Goal: Task Accomplishment & Management: Complete application form

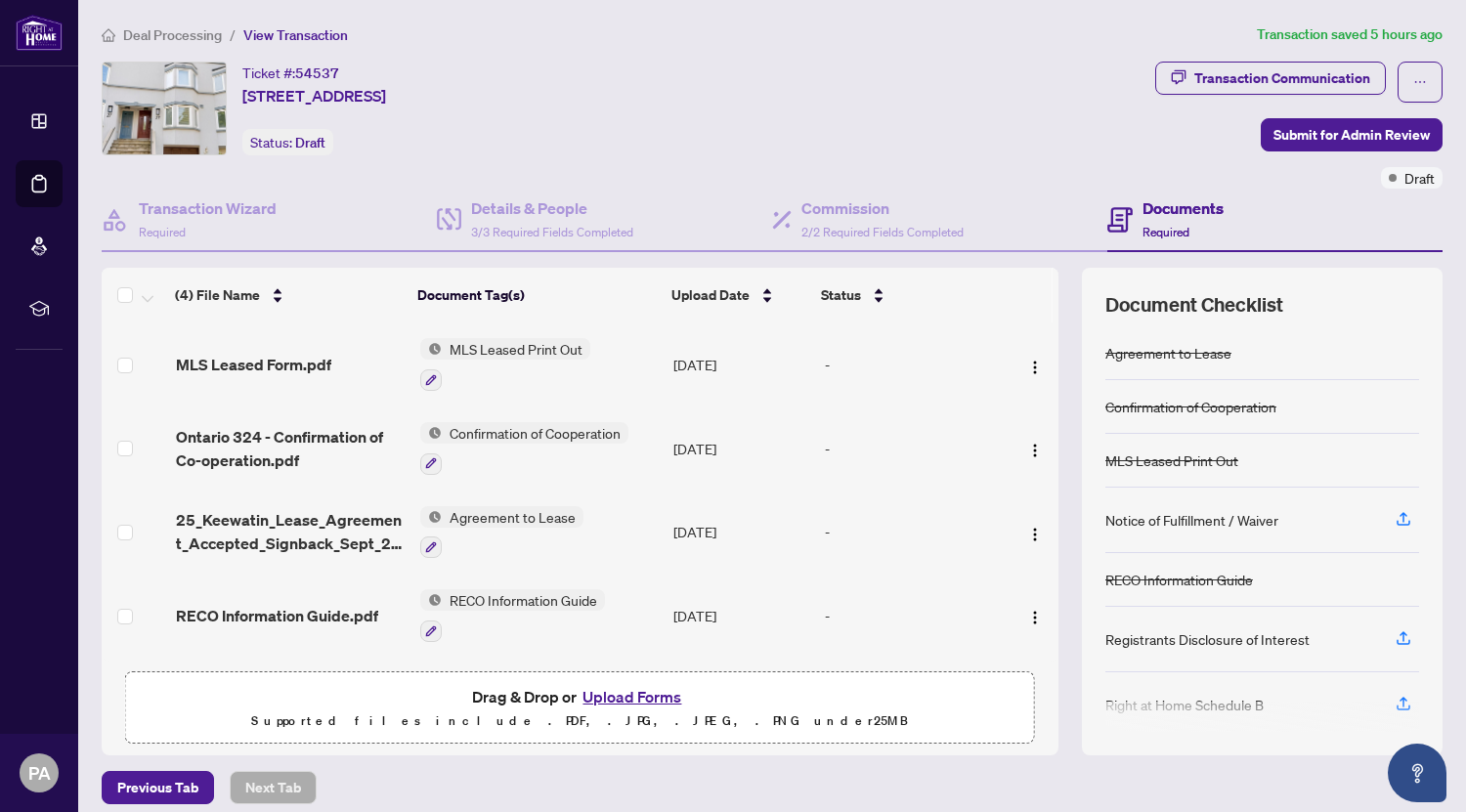
scroll to position [13, 0]
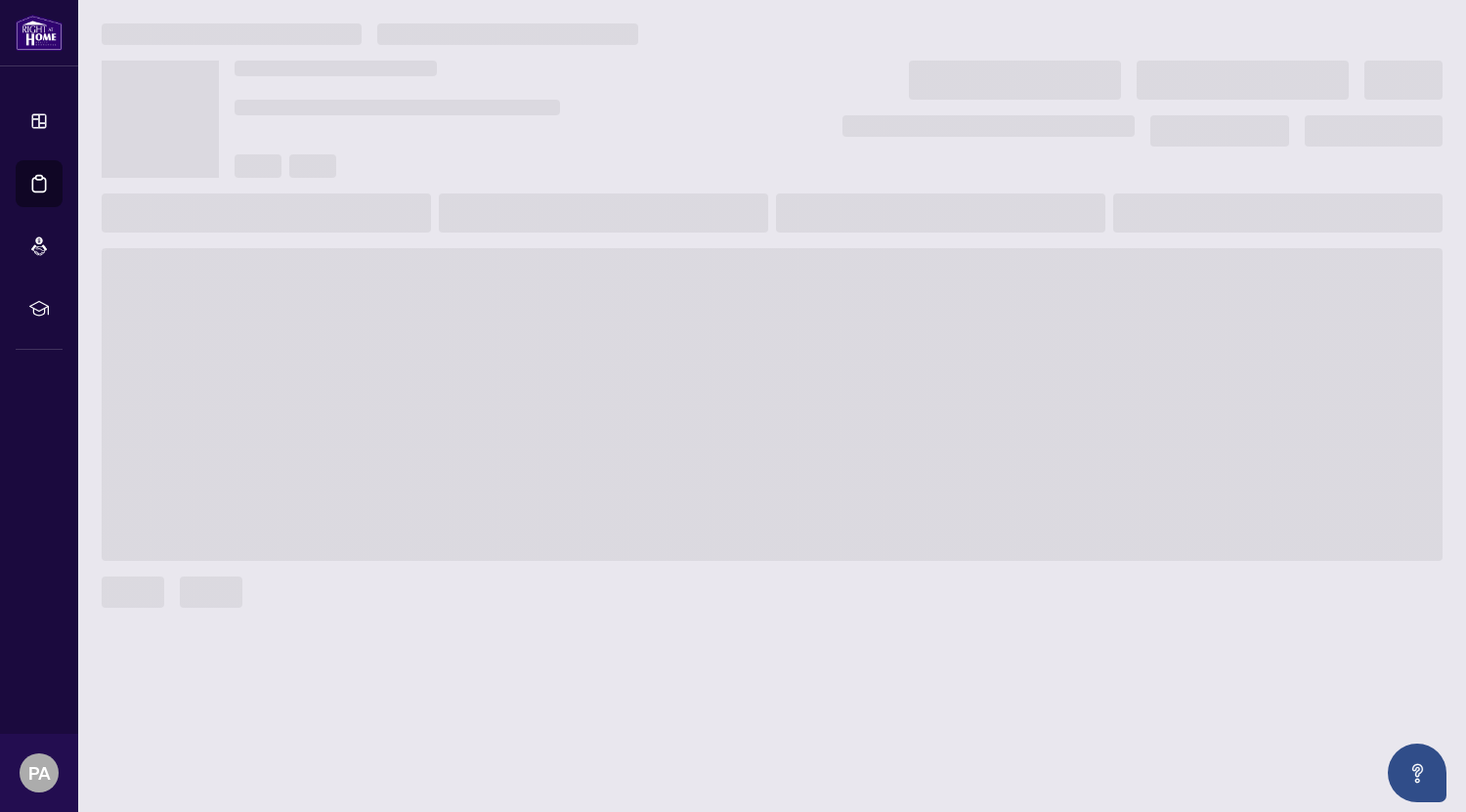
click at [1029, 682] on main at bounding box center [772, 406] width 1387 height 812
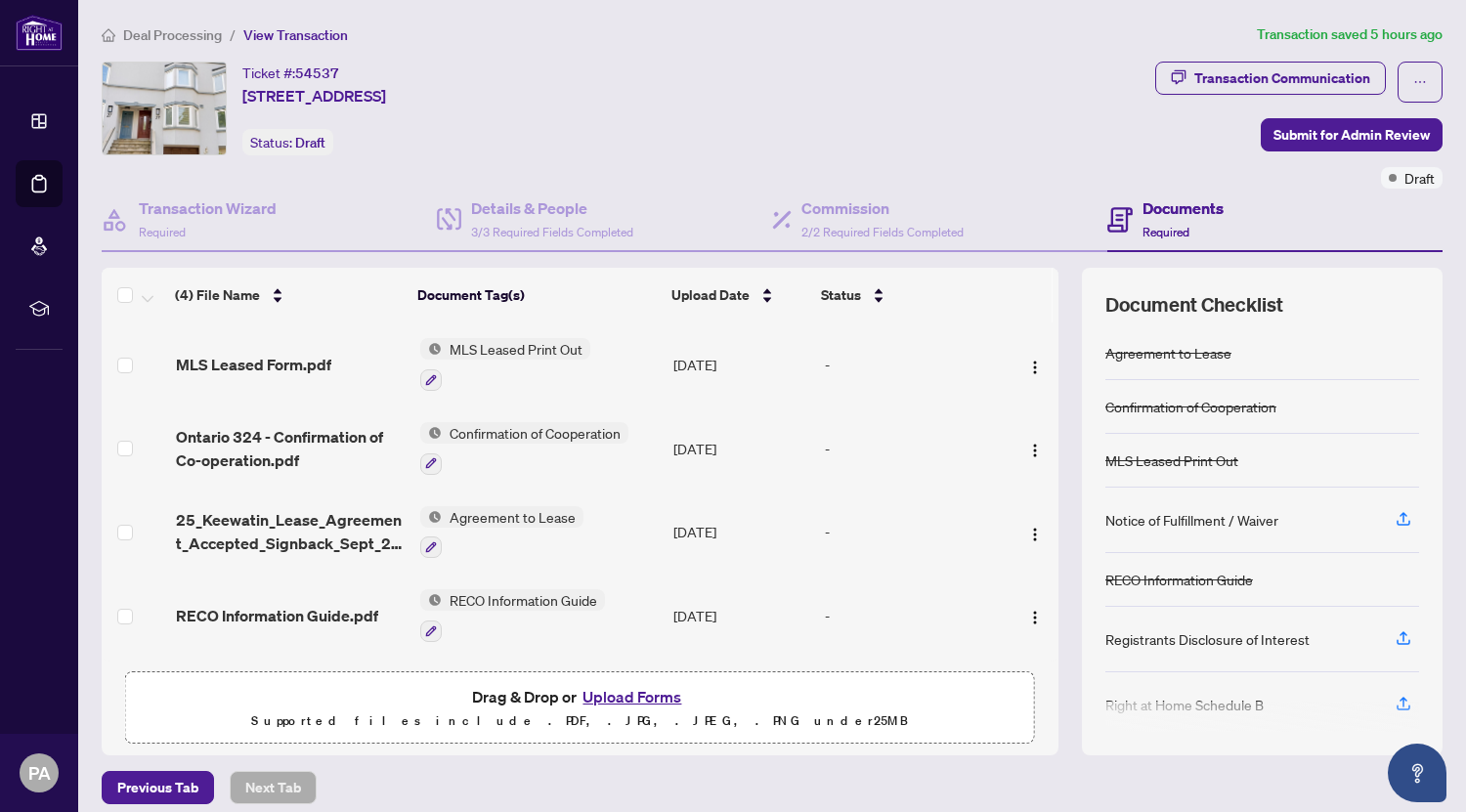
scroll to position [13, 0]
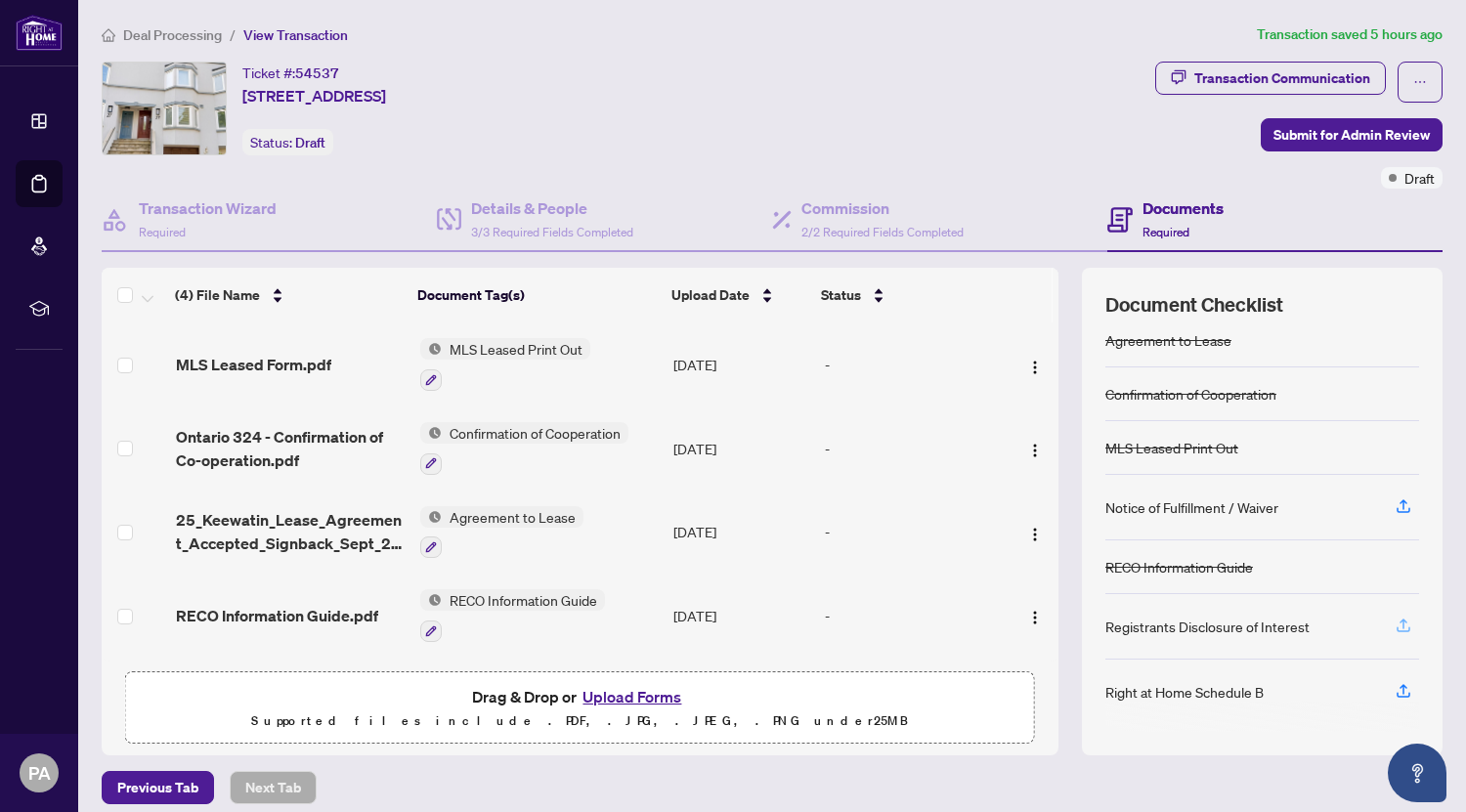
click at [1394, 618] on icon "button" at bounding box center [1403, 625] width 18 height 18
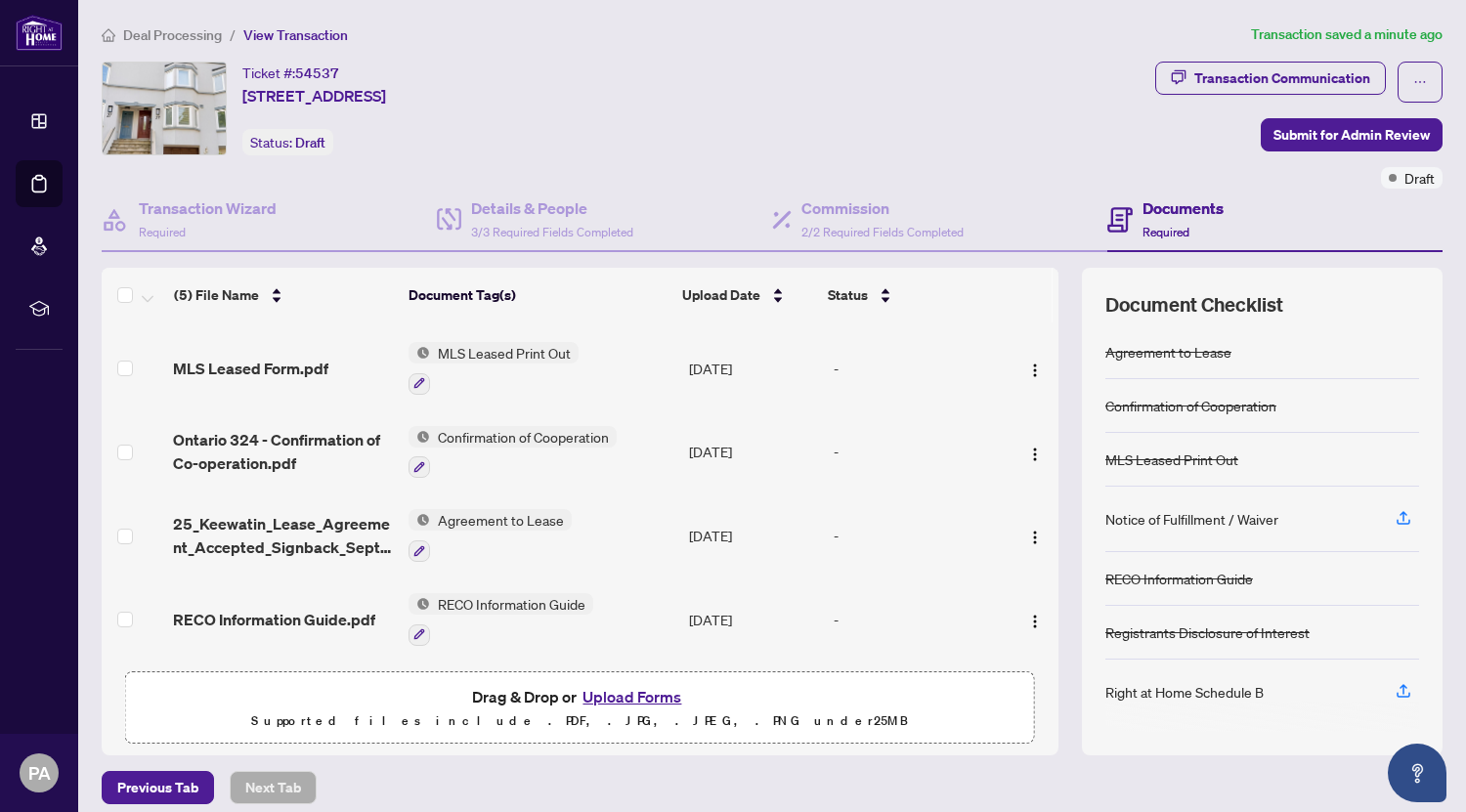
scroll to position [0, 0]
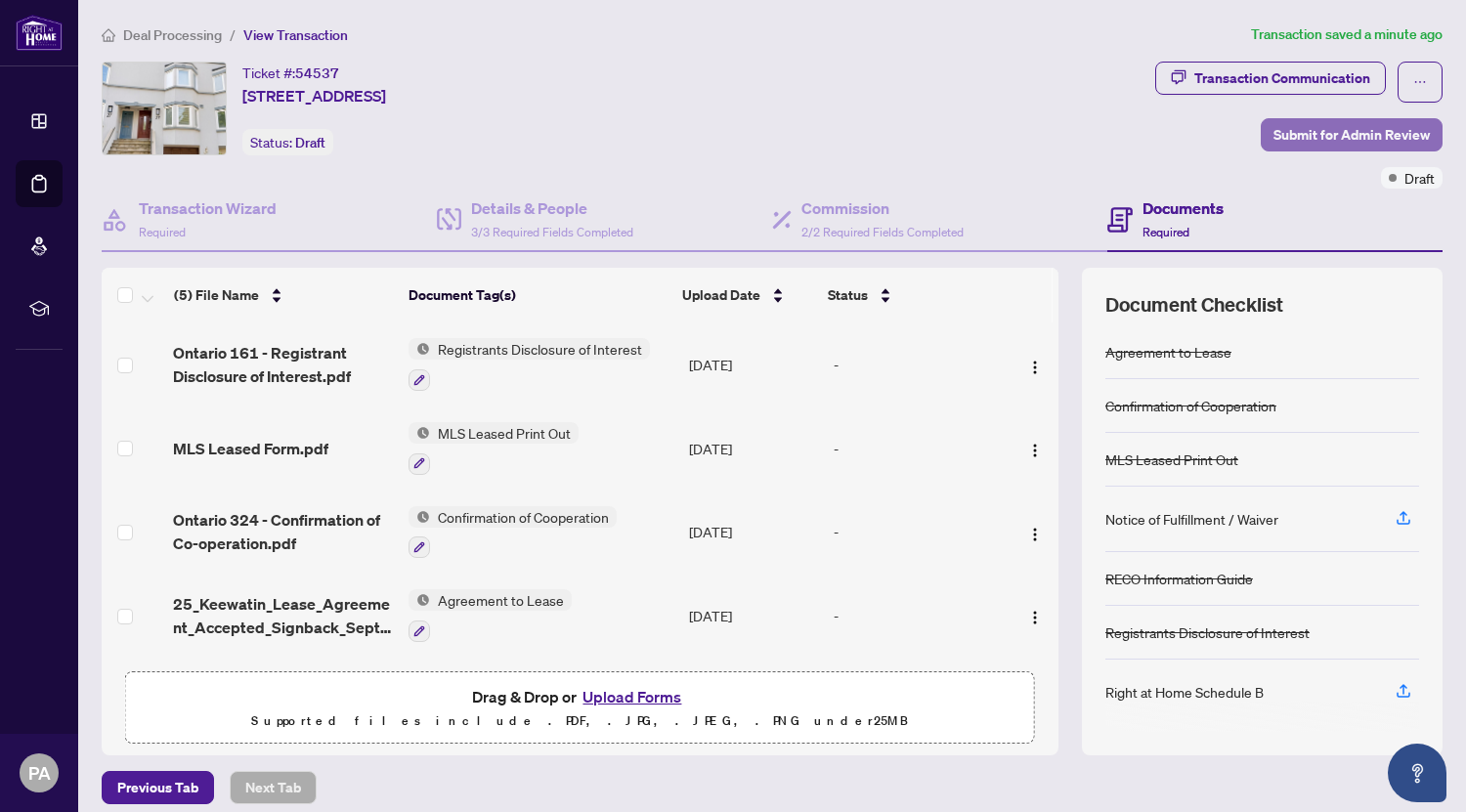
click at [1315, 143] on span "Submit for Admin Review" at bounding box center [1351, 134] width 156 height 31
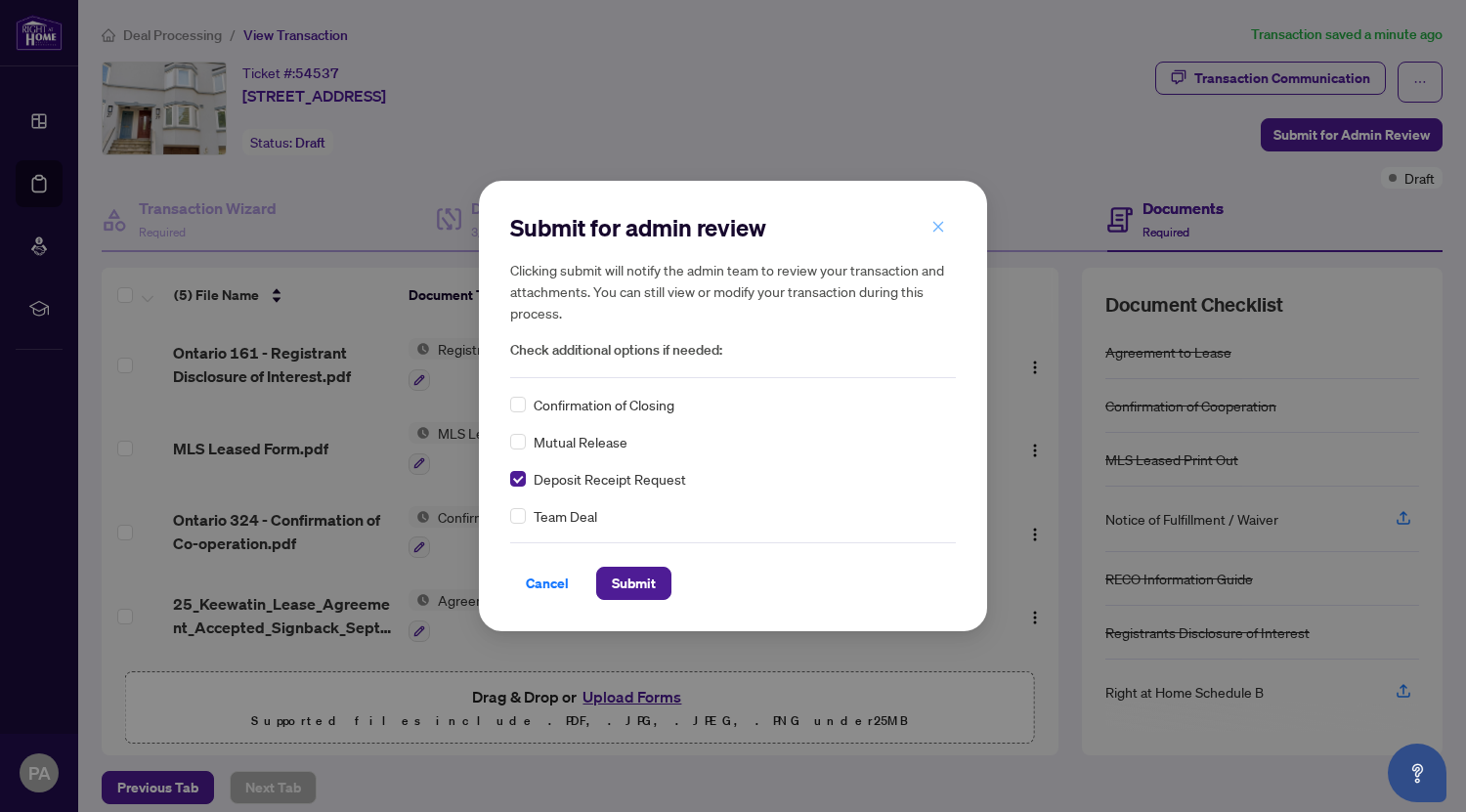
click at [943, 218] on span "button" at bounding box center [938, 226] width 14 height 31
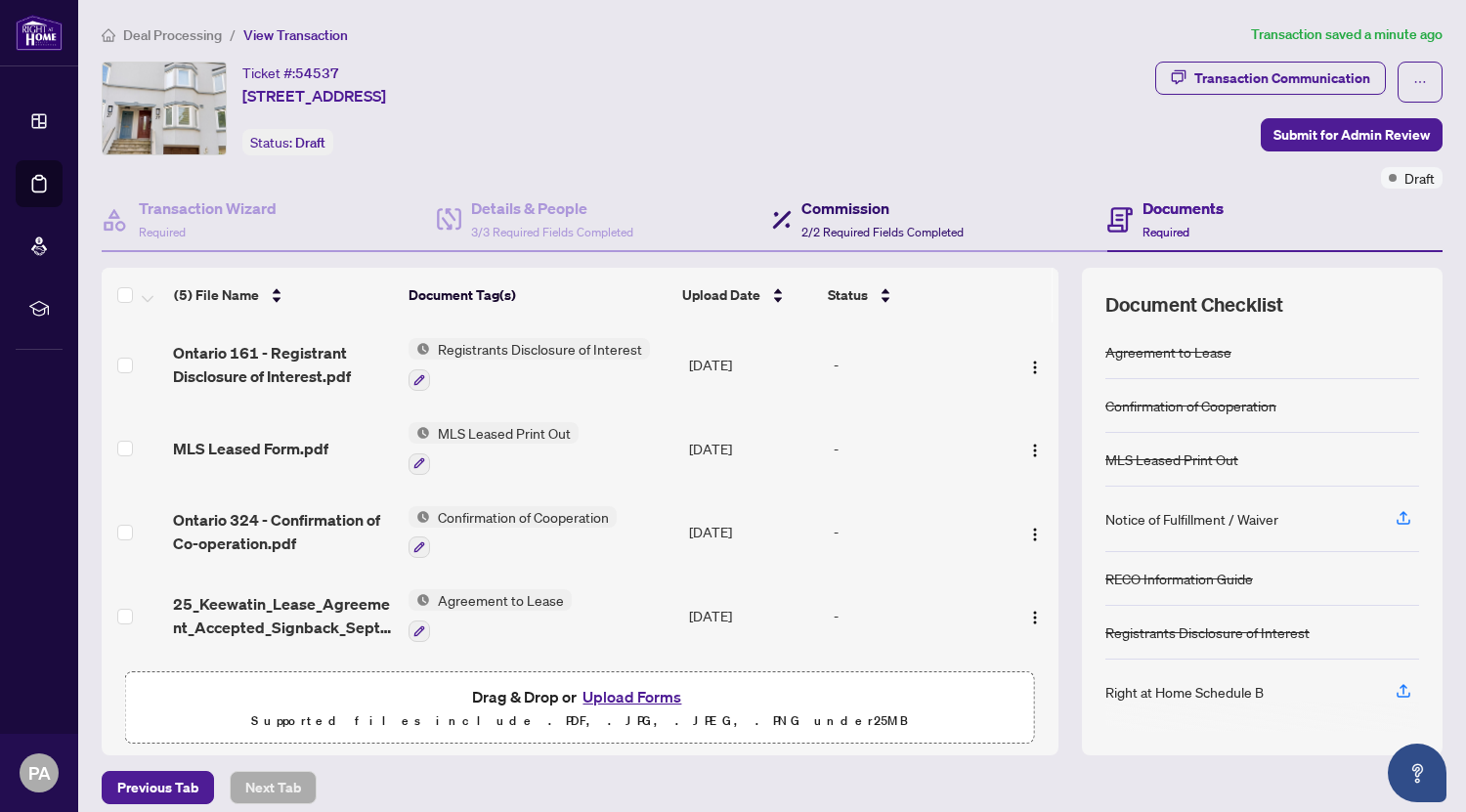
click at [790, 234] on div "Commission 2/2 Required Fields Completed" at bounding box center [868, 220] width 192 height 46
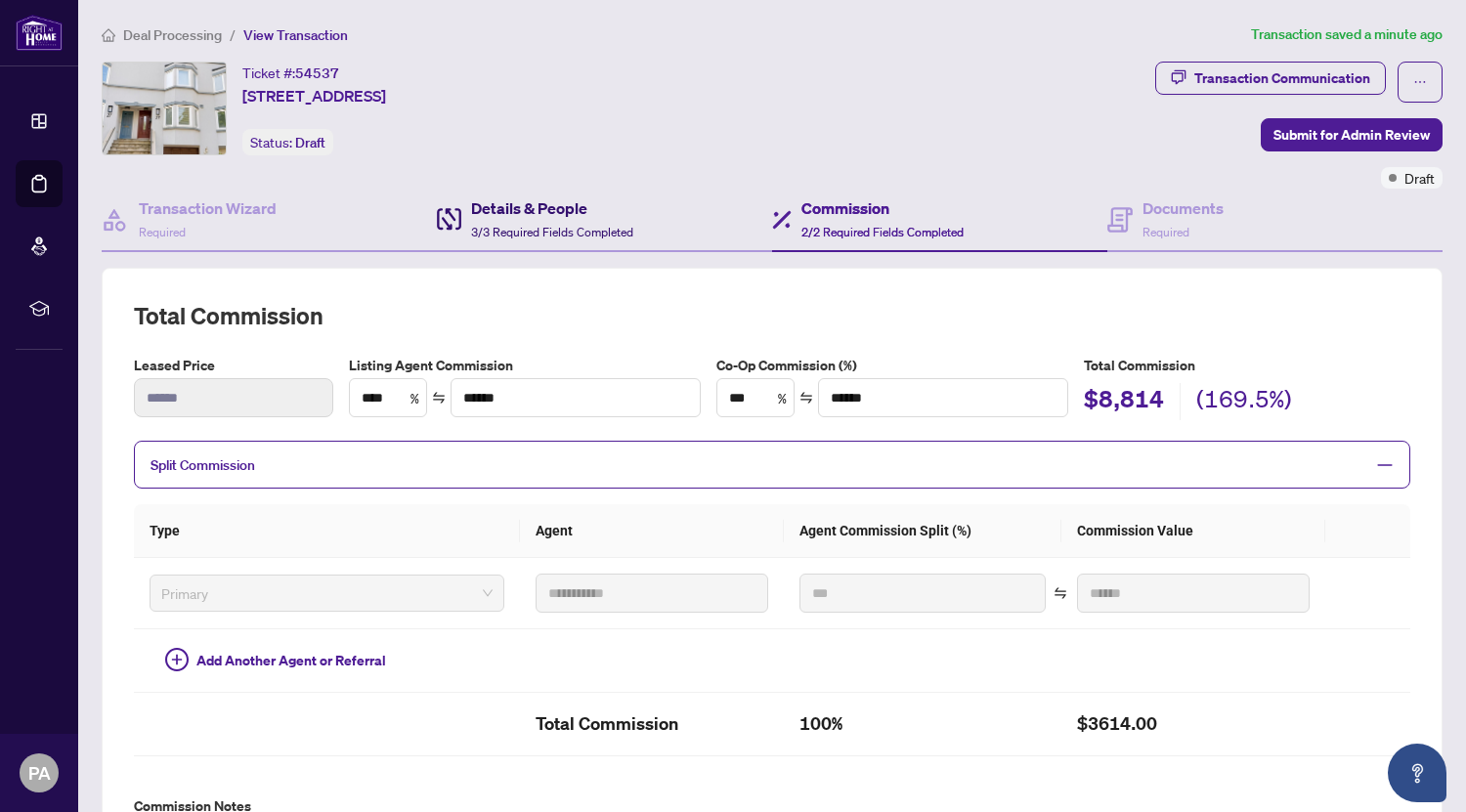
click at [594, 212] on h4 "Details & People" at bounding box center [552, 209] width 162 height 24
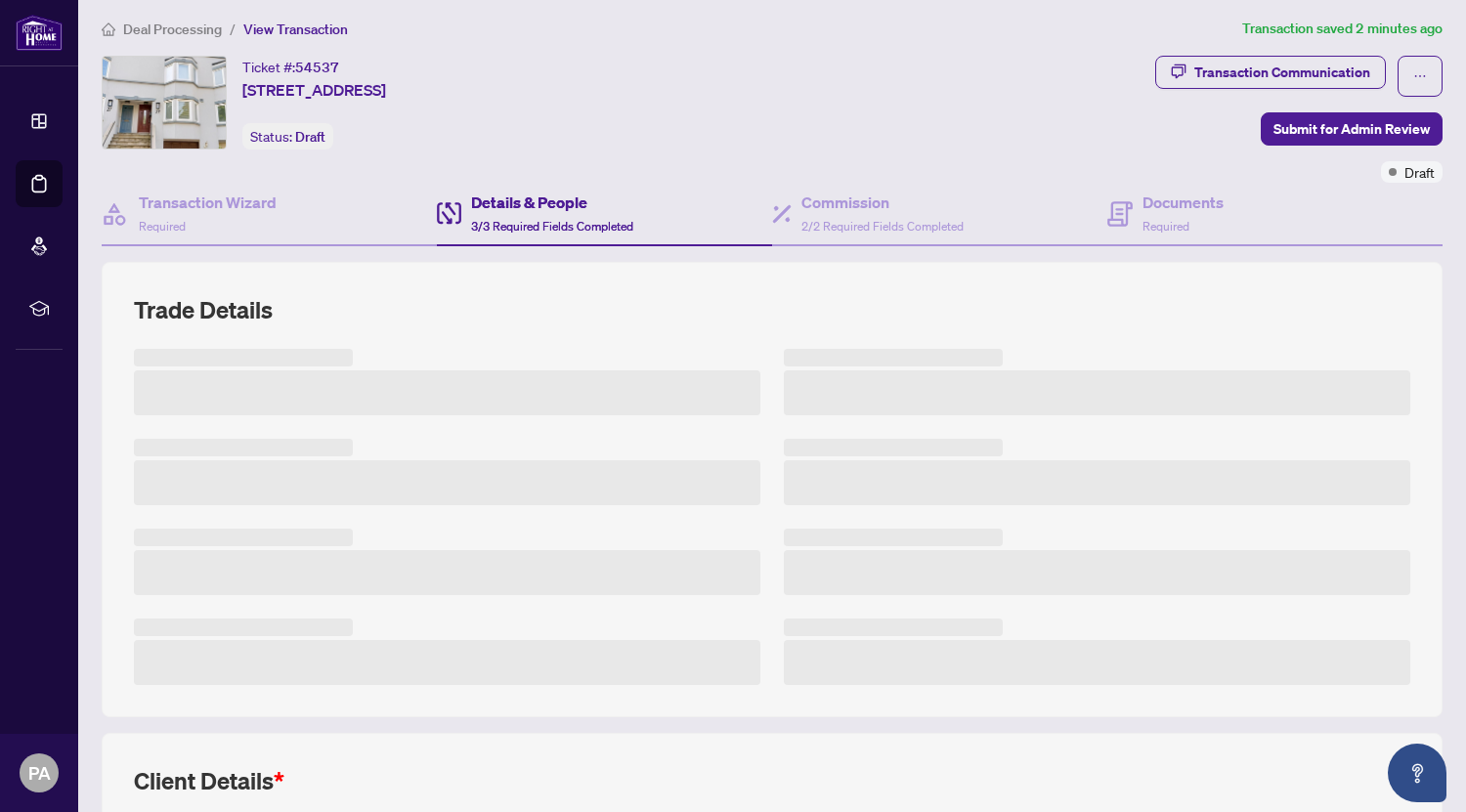
scroll to position [7, 0]
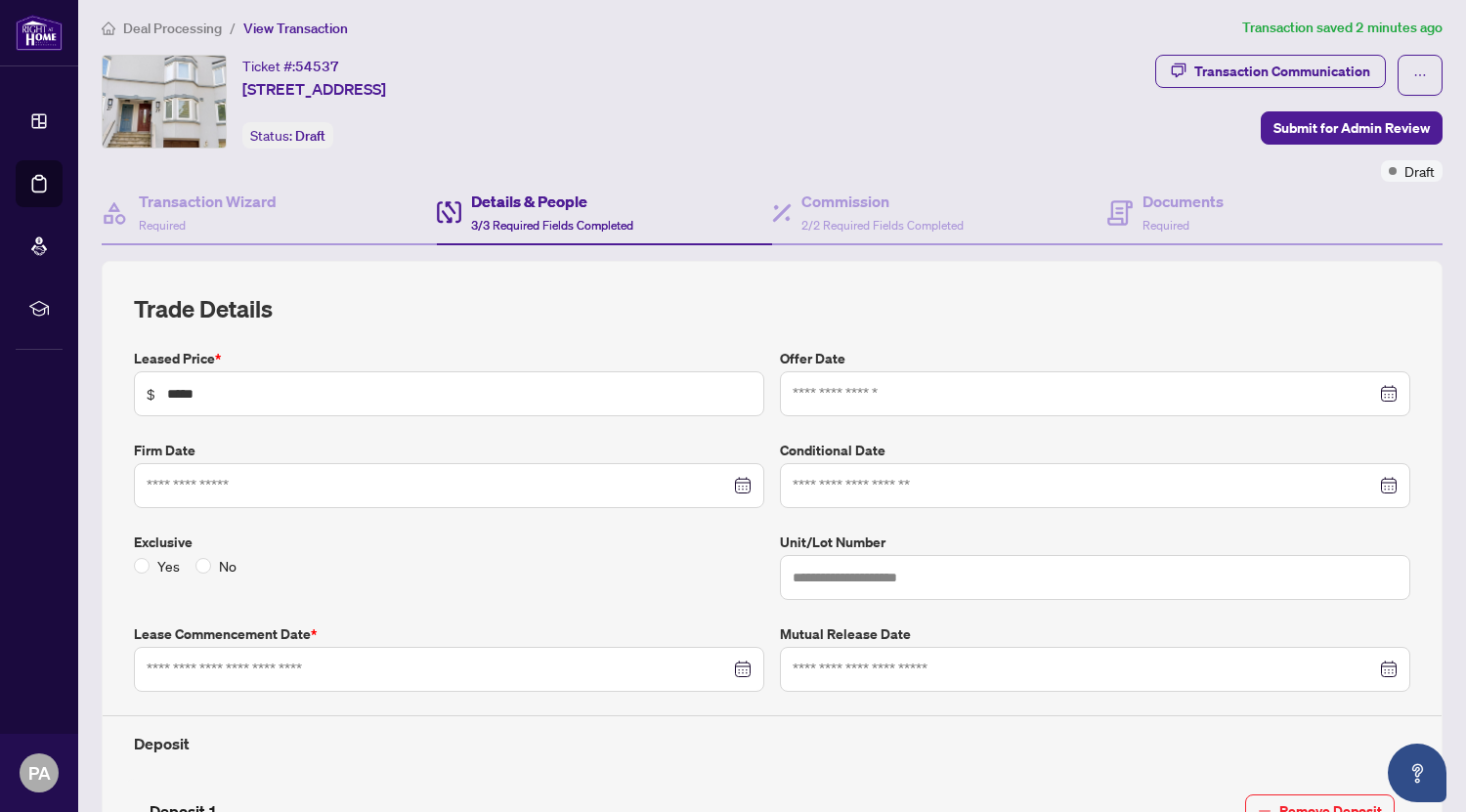
type input "**********"
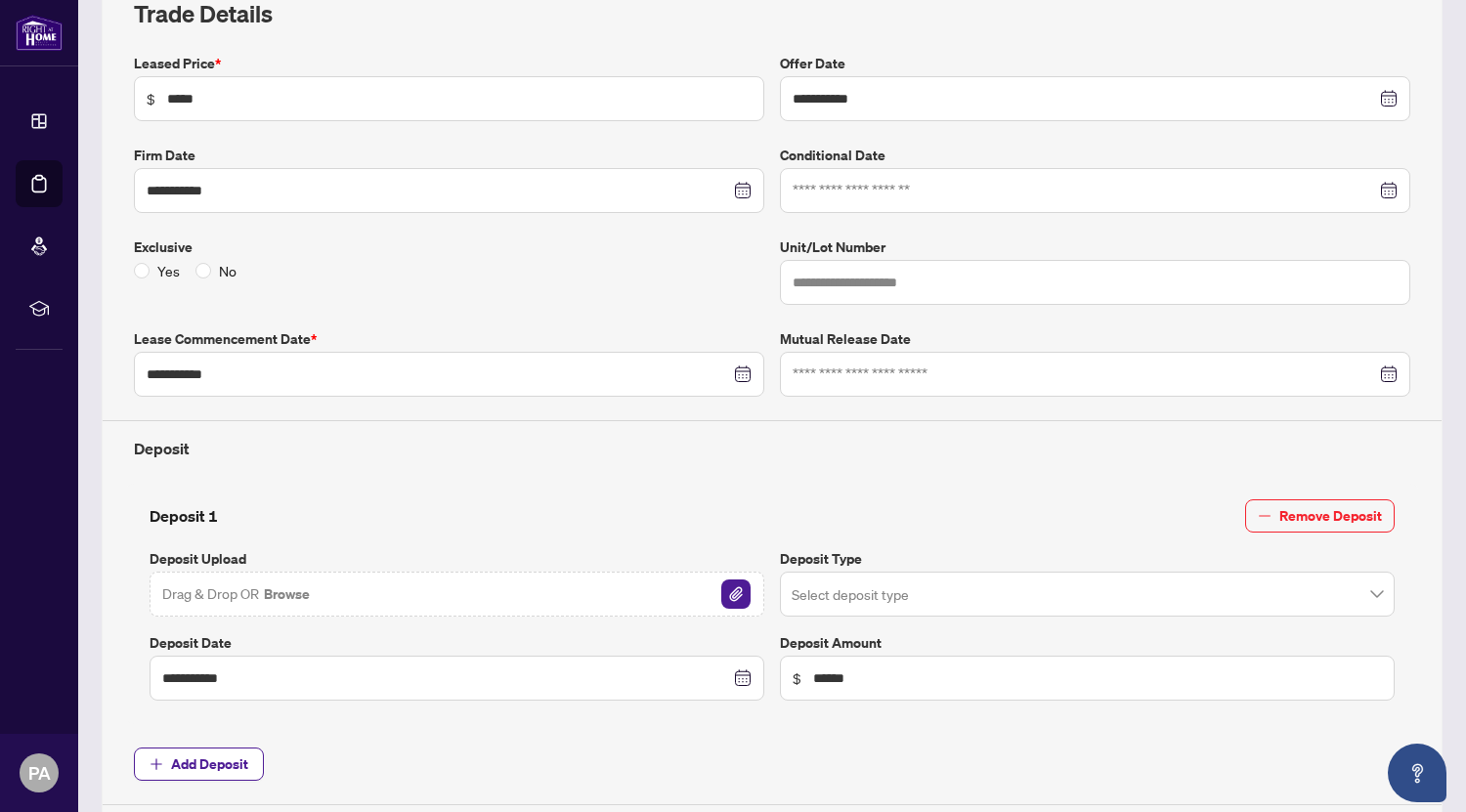
scroll to position [303, 0]
click at [723, 599] on img "button" at bounding box center [734, 592] width 29 height 29
click at [561, 426] on div "Deposit" at bounding box center [772, 439] width 1292 height 40
click at [916, 610] on input "search" at bounding box center [1077, 595] width 573 height 43
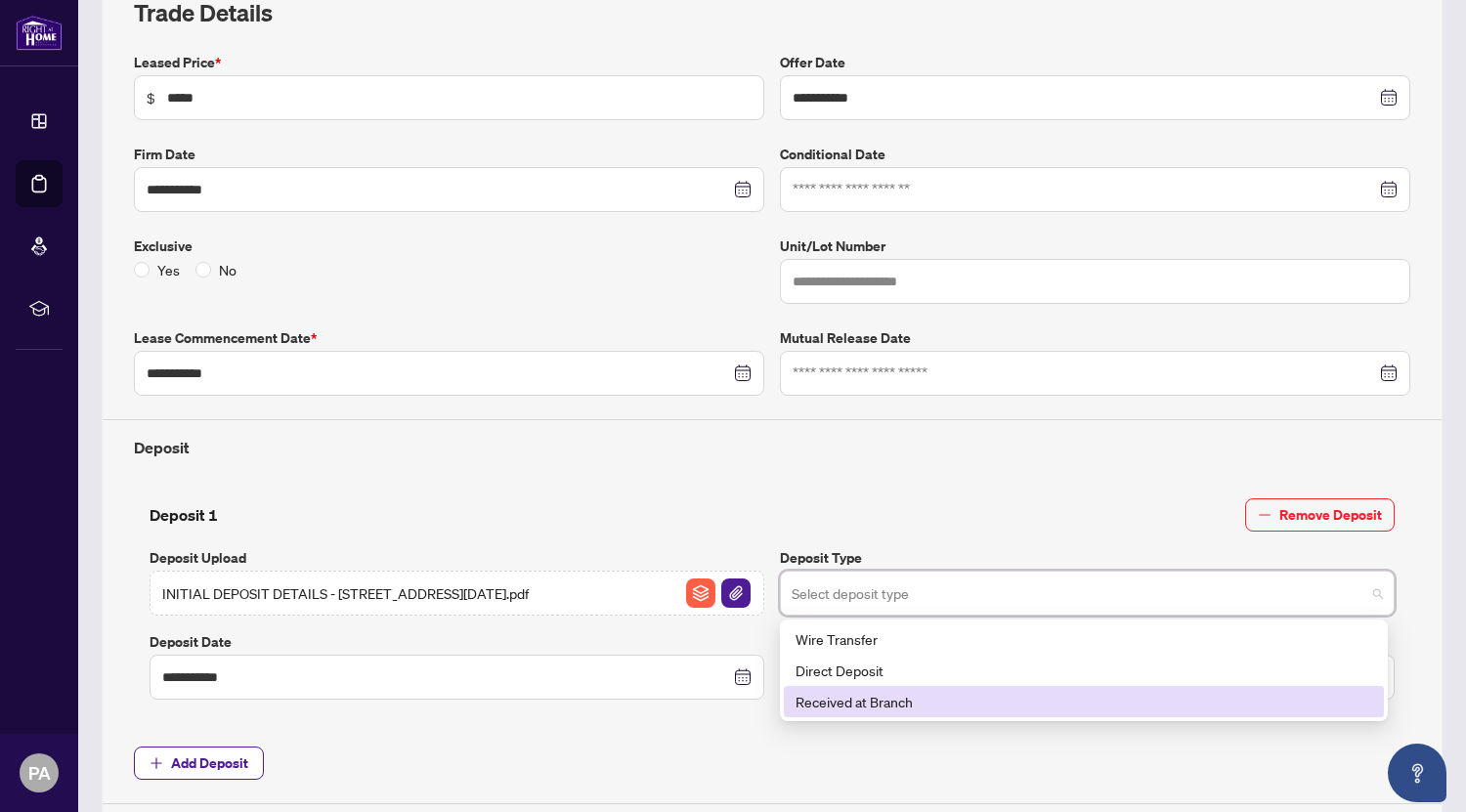
click at [885, 693] on div "Received at Branch" at bounding box center [1083, 702] width 576 height 22
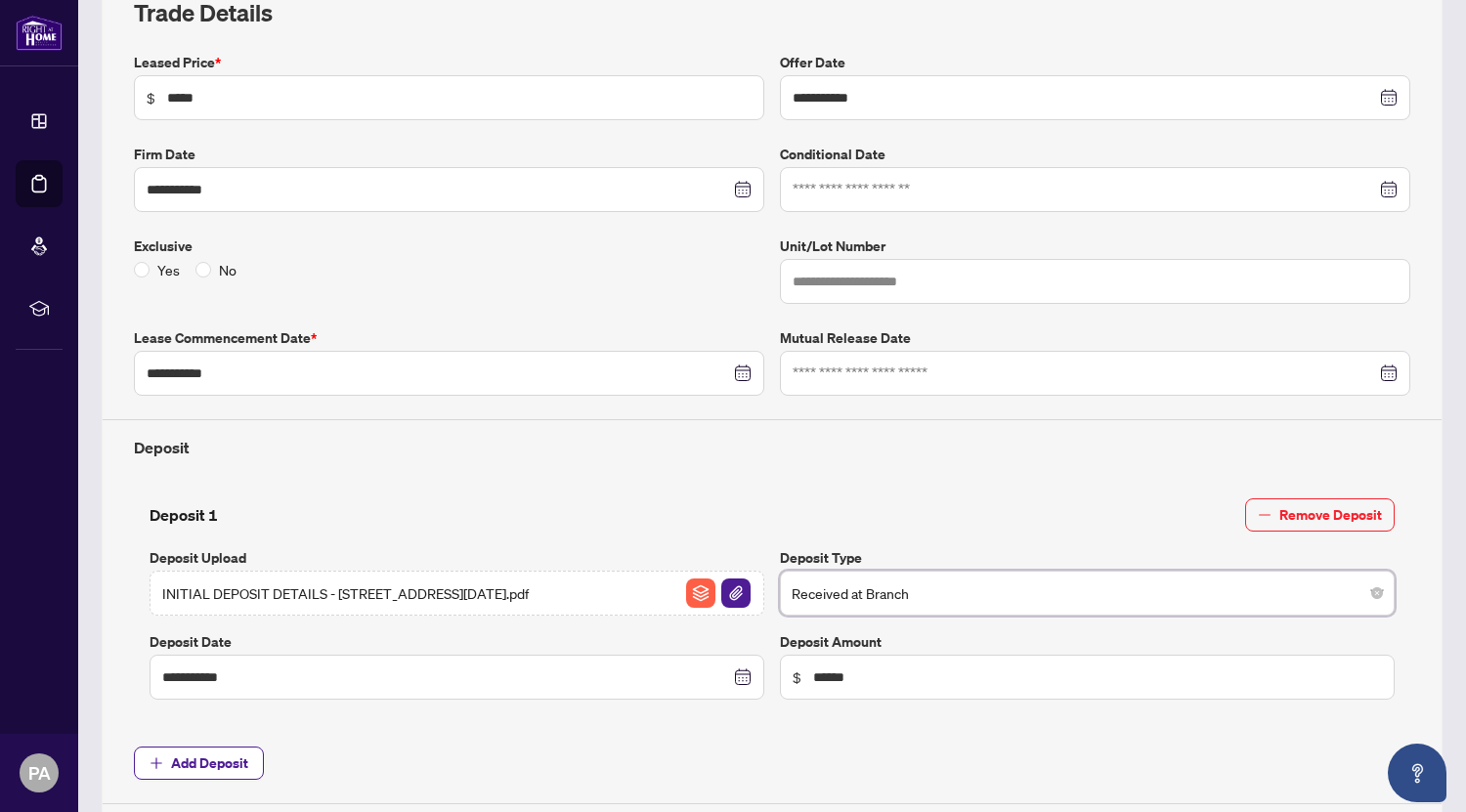
click at [843, 776] on span "Add Deposit" at bounding box center [772, 762] width 1276 height 33
click at [567, 749] on span "Add Deposit" at bounding box center [772, 762] width 1276 height 33
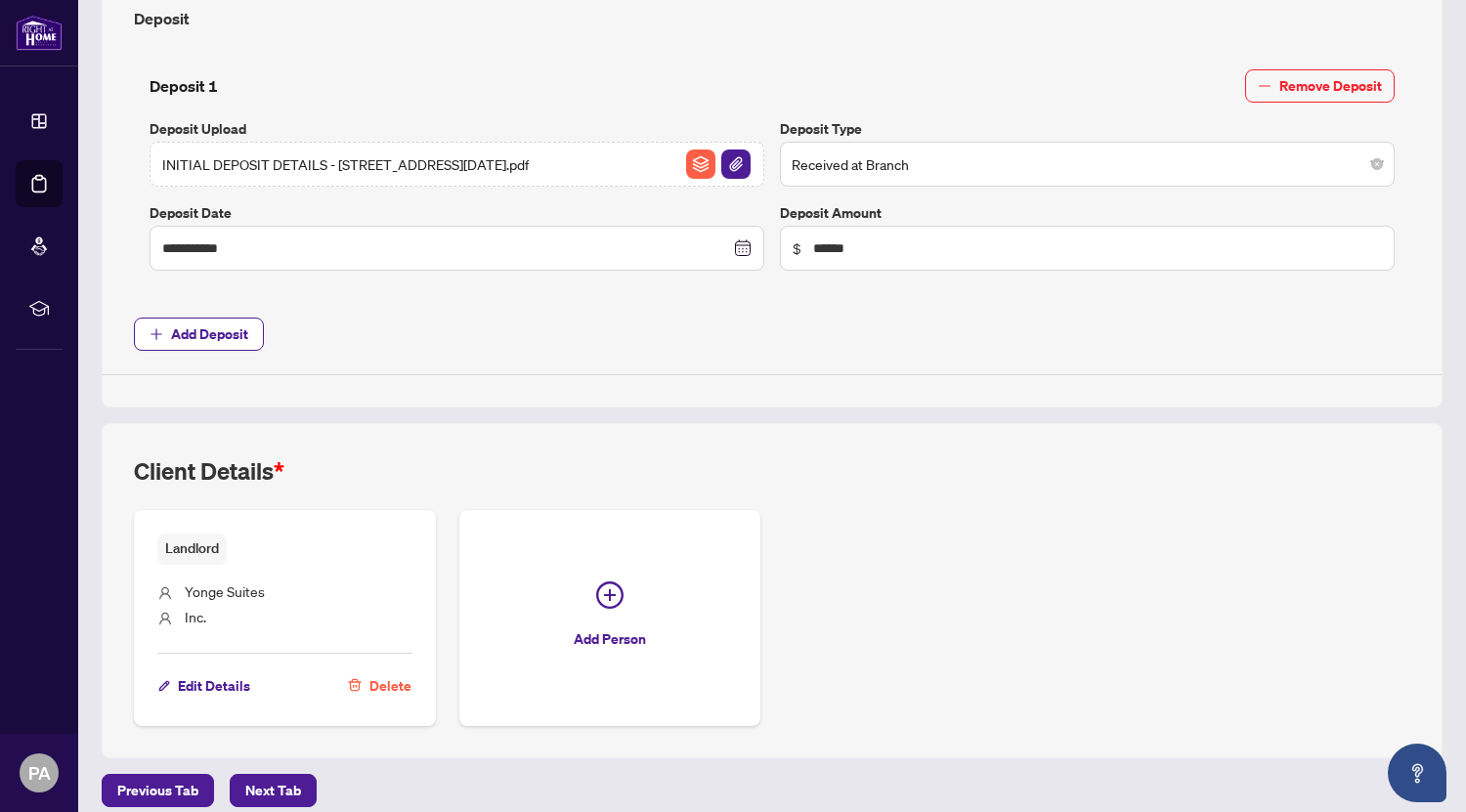
scroll to position [747, 0]
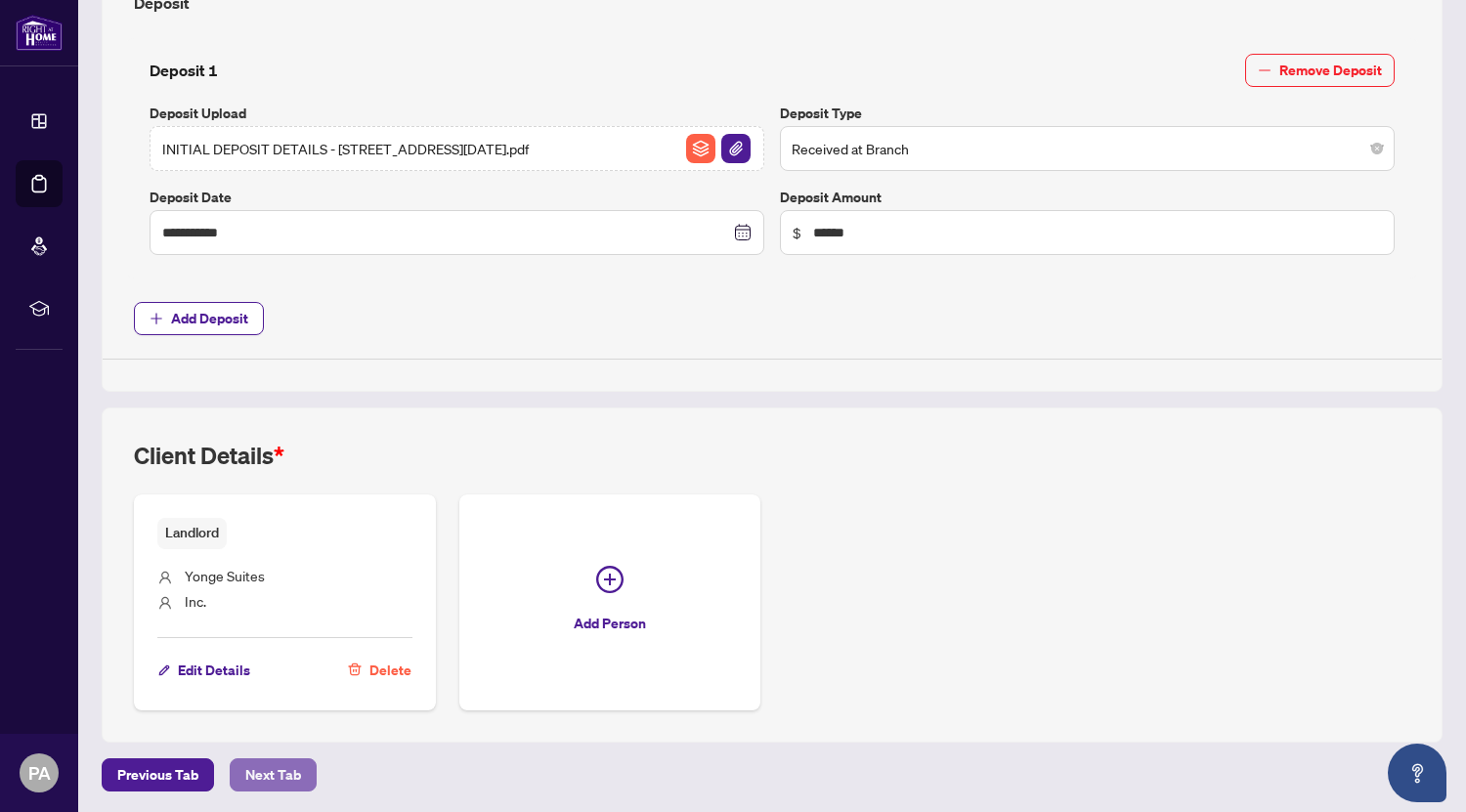
click at [284, 779] on span "Next Tab" at bounding box center [273, 774] width 56 height 31
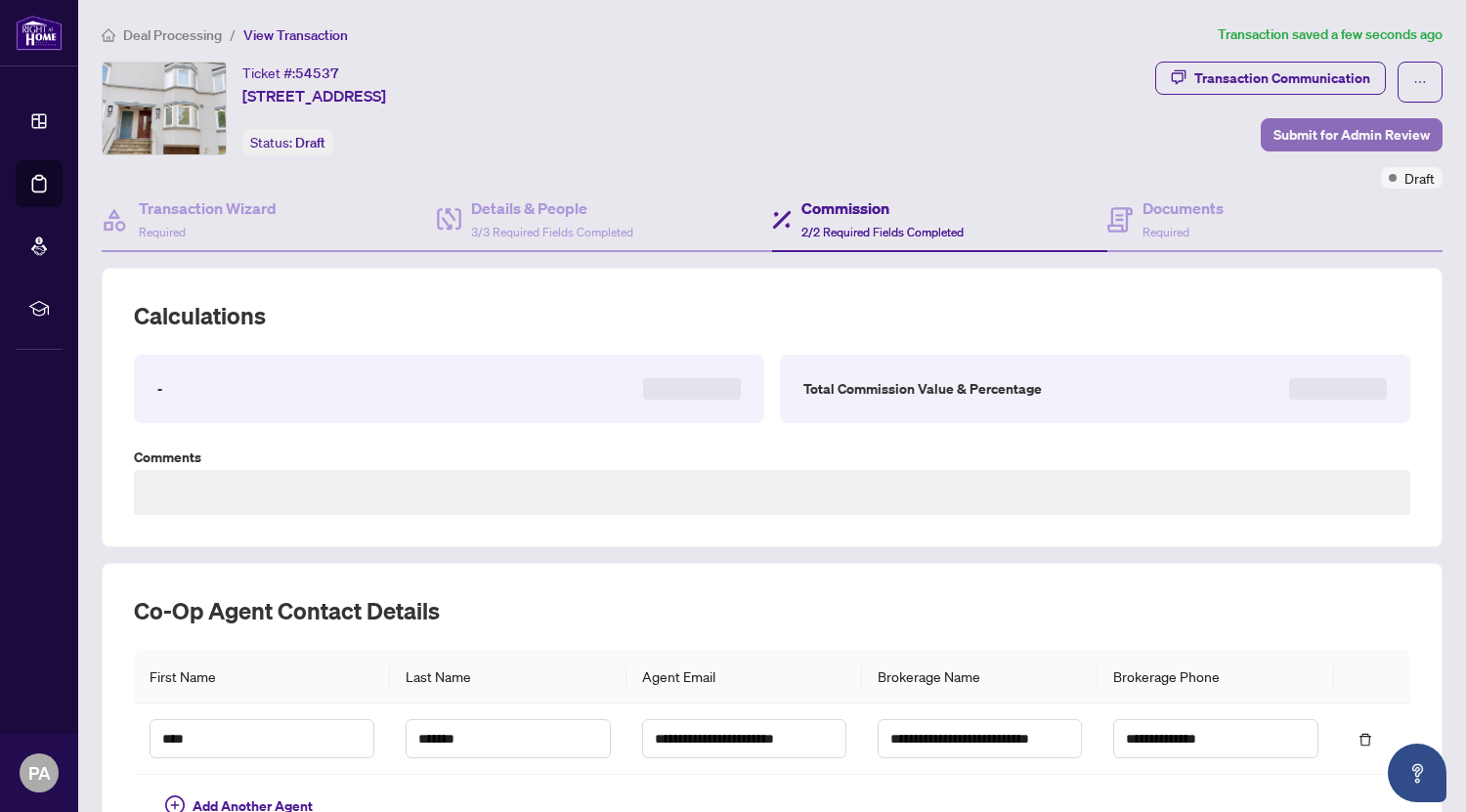
click at [1303, 134] on span "Submit for Admin Review" at bounding box center [1351, 134] width 156 height 31
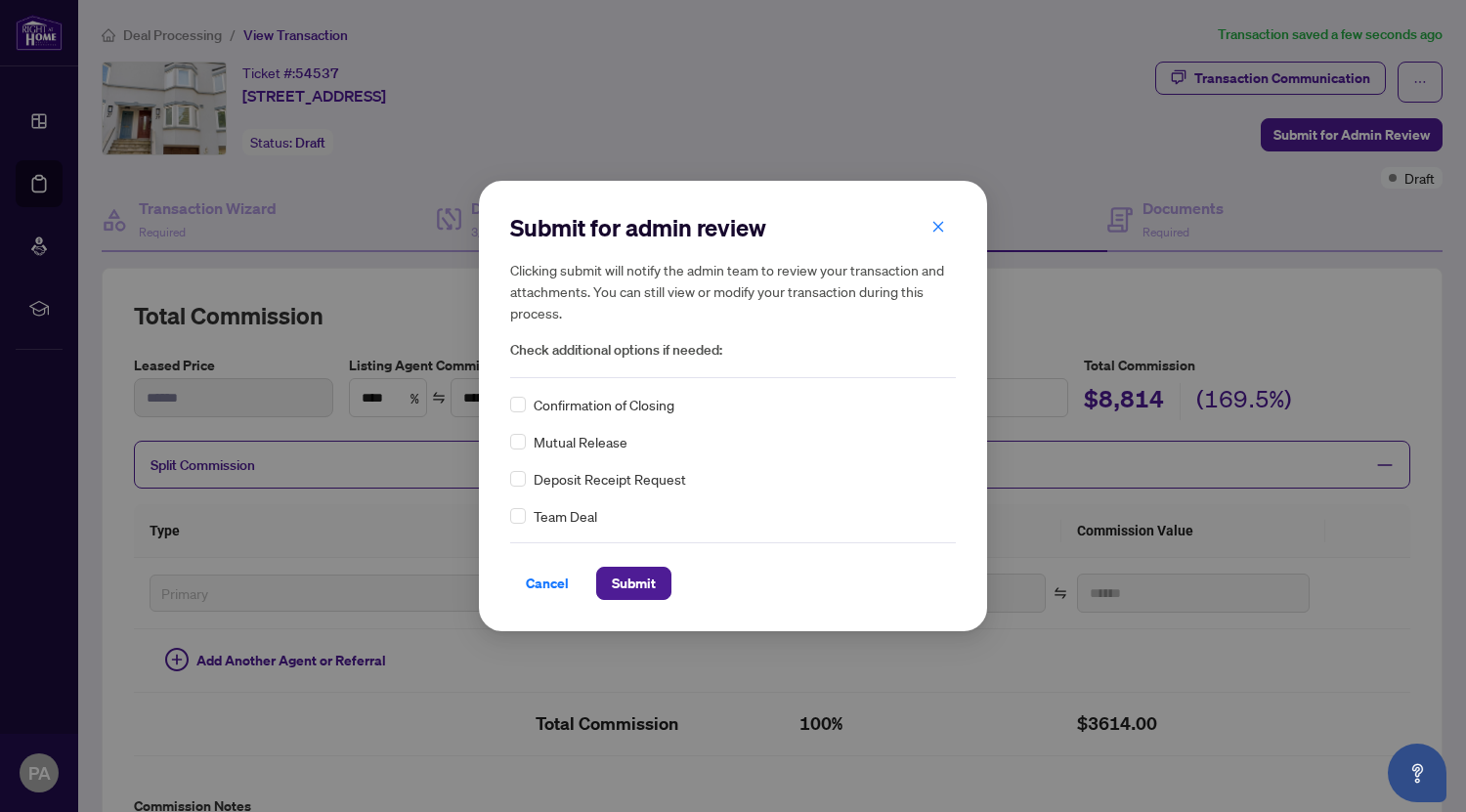
click at [529, 489] on div "Deposit Receipt Request" at bounding box center [733, 479] width 445 height 22
click at [625, 573] on span "Submit" at bounding box center [633, 582] width 44 height 31
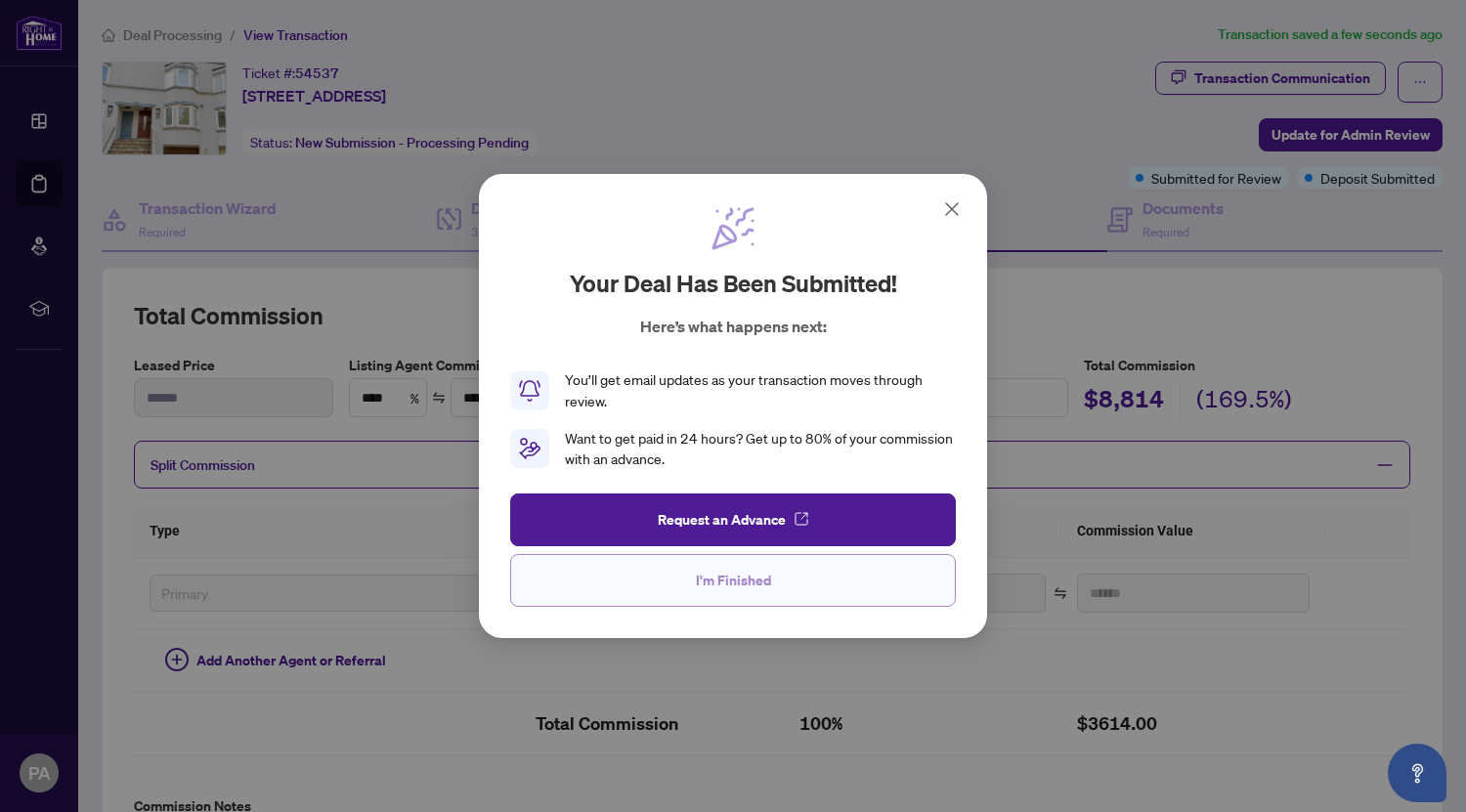
click at [796, 584] on button "I'm Finished" at bounding box center [733, 579] width 445 height 53
